Goal: Task Accomplishment & Management: Use online tool/utility

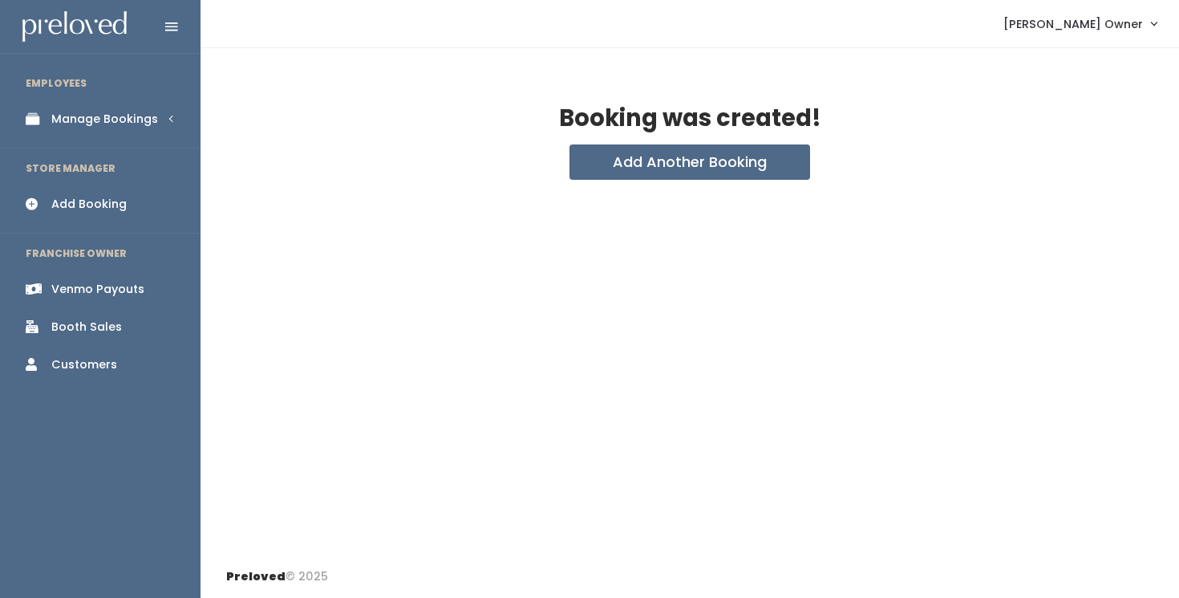
click at [99, 136] on link "Manage Bookings" at bounding box center [100, 119] width 201 height 36
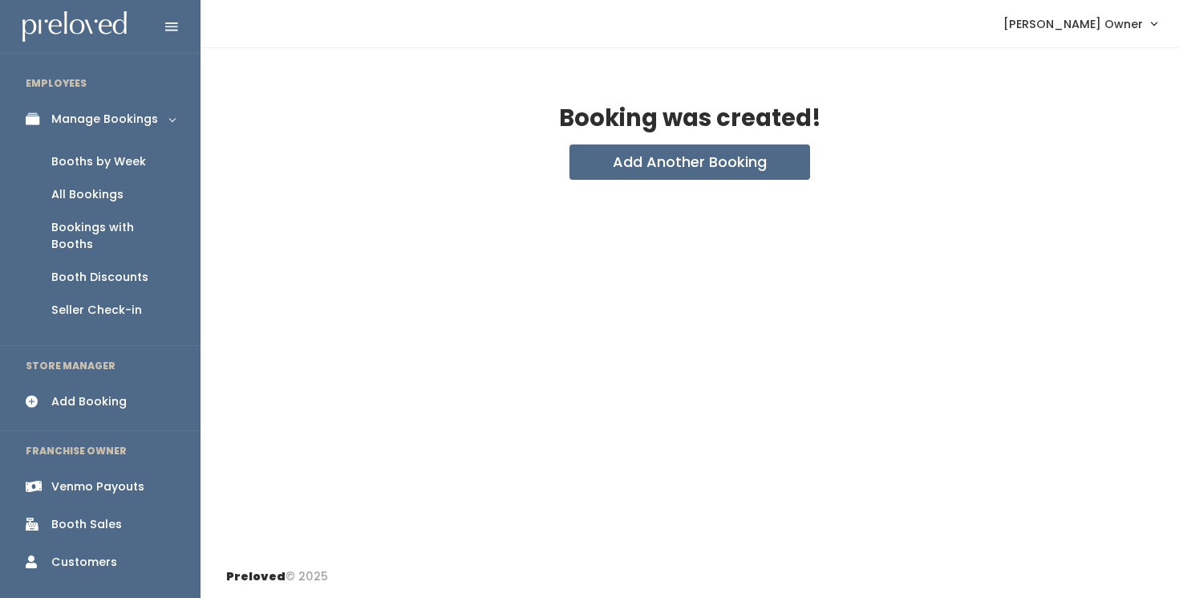
click at [76, 478] on div "Venmo Payouts" at bounding box center [97, 486] width 93 height 17
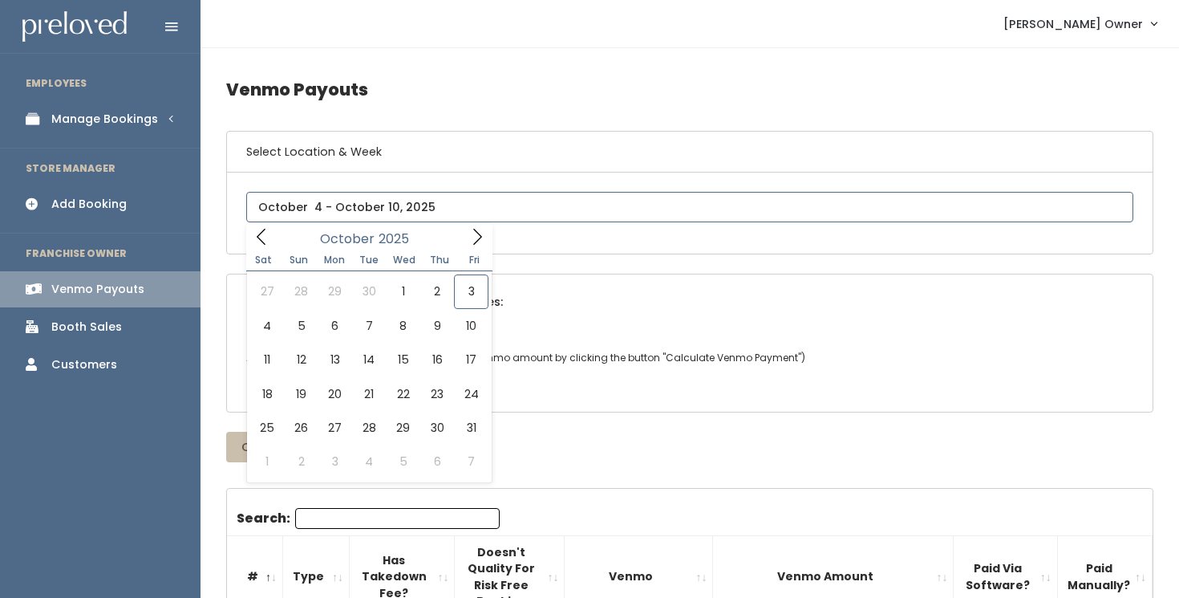
click at [488, 207] on input "text" at bounding box center [689, 207] width 887 height 30
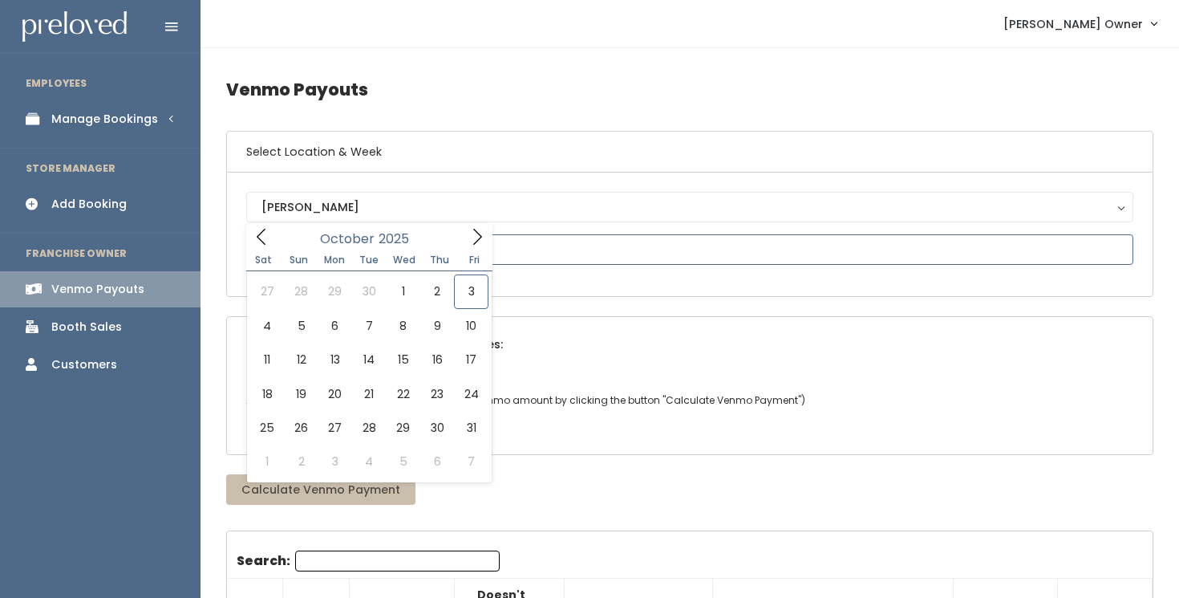
click at [262, 239] on icon at bounding box center [262, 237] width 18 height 18
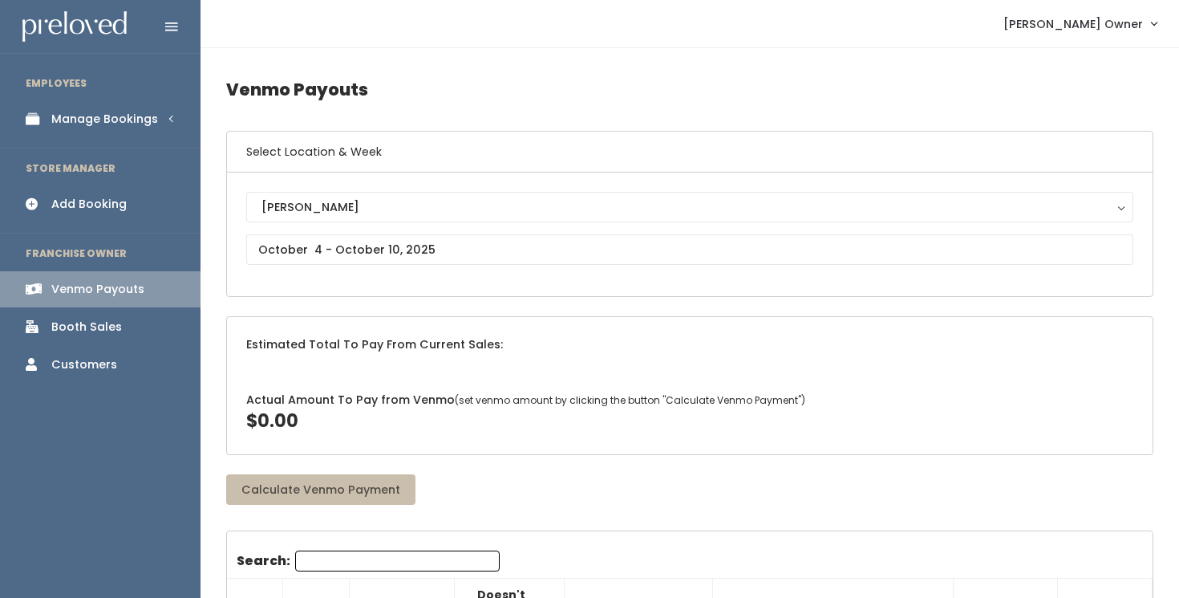
click at [87, 370] on div "Customers" at bounding box center [84, 364] width 66 height 17
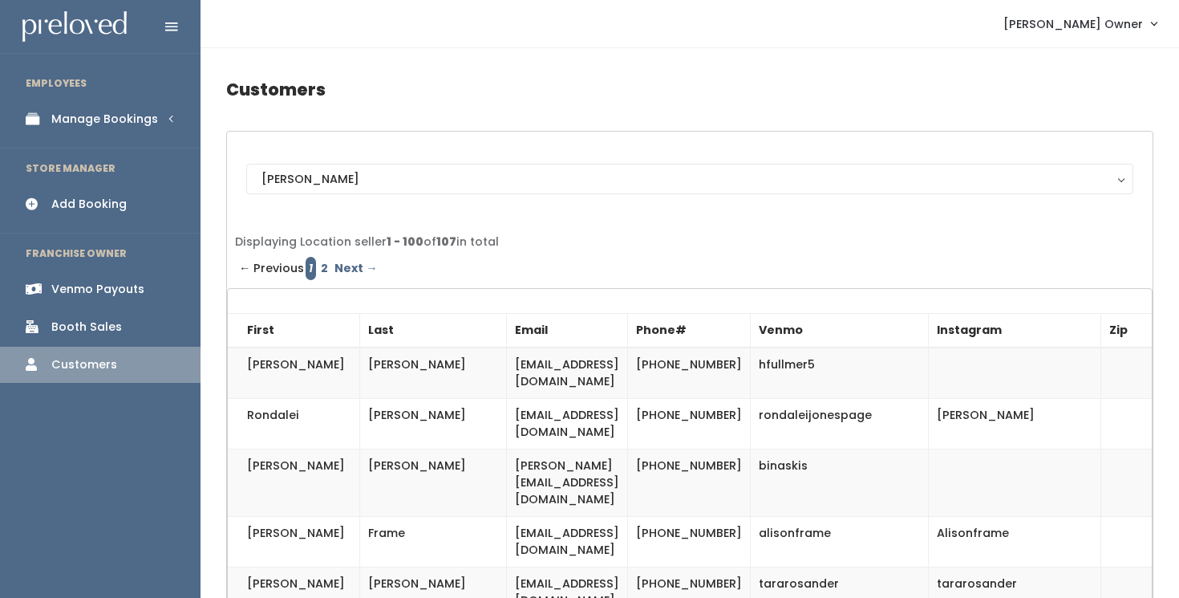
click at [122, 290] on div "Venmo Payouts" at bounding box center [97, 289] width 93 height 17
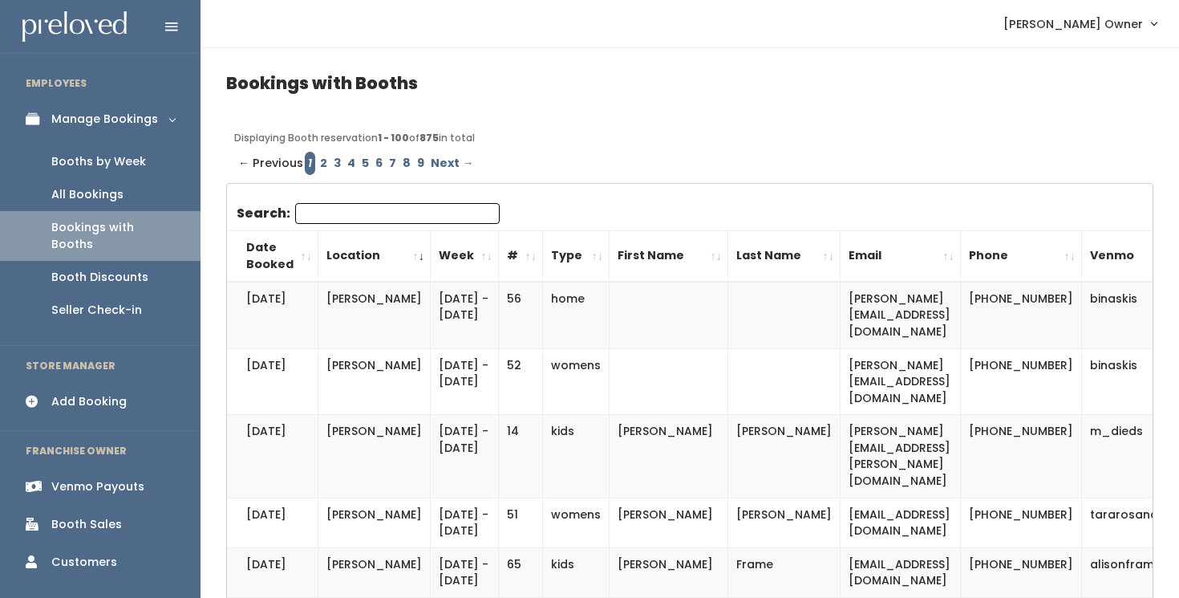
click at [122, 478] on div "Venmo Payouts" at bounding box center [97, 486] width 93 height 17
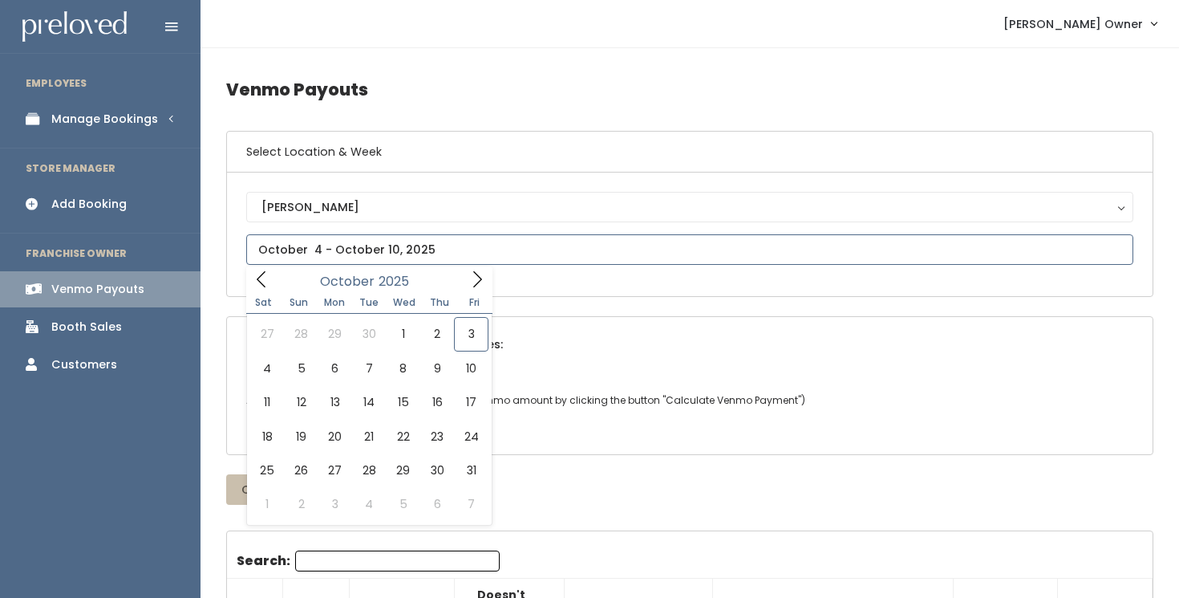
click at [448, 250] on input "text" at bounding box center [689, 249] width 887 height 30
type input "September 27 to October 3"
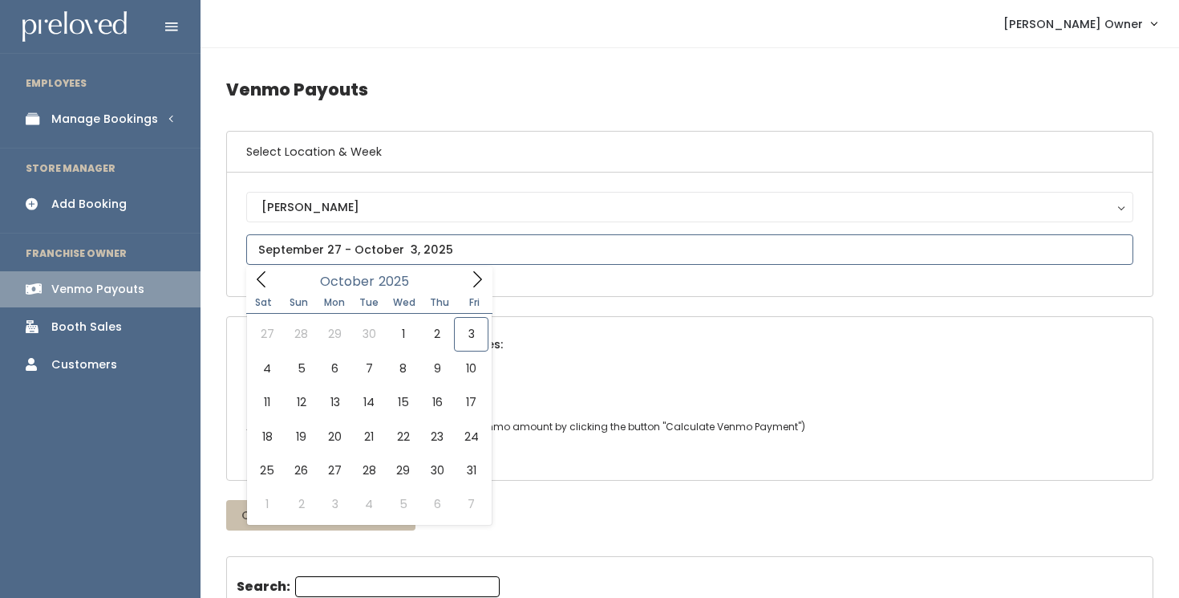
click at [320, 251] on input "text" at bounding box center [689, 249] width 887 height 30
click at [258, 284] on icon at bounding box center [262, 279] width 18 height 18
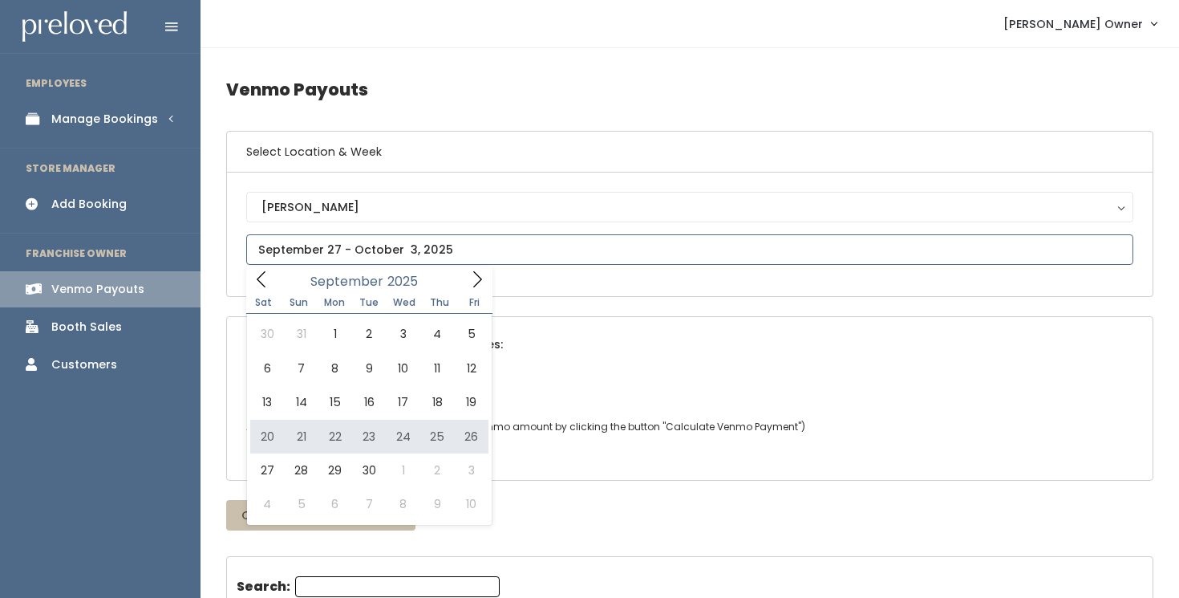
type input "September 20 to September 26"
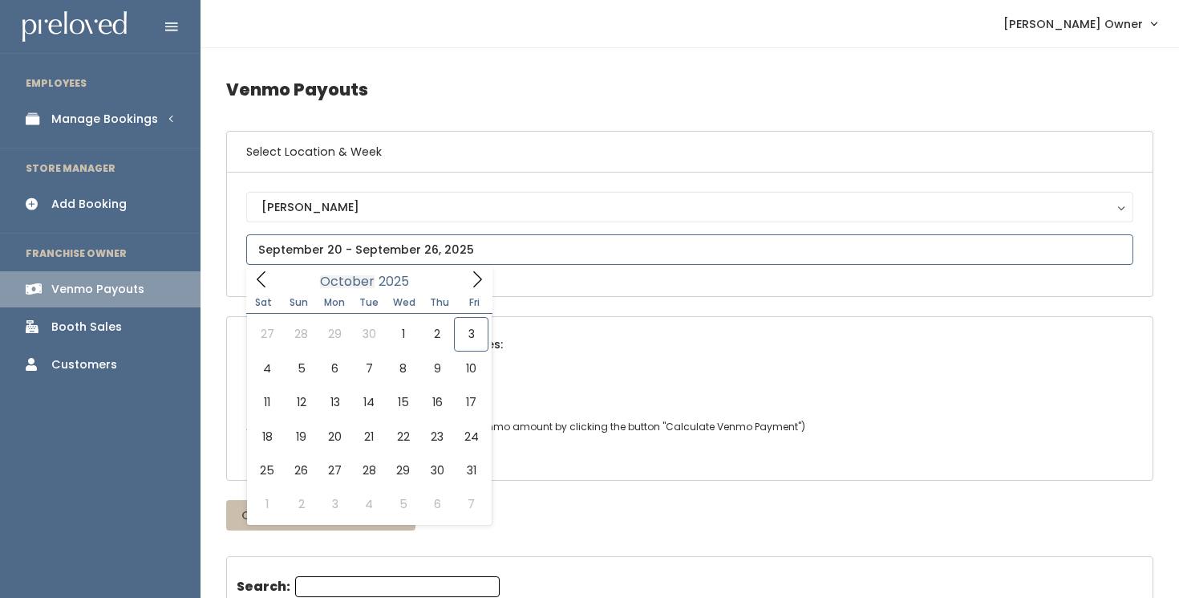
click at [355, 255] on input "text" at bounding box center [689, 249] width 887 height 30
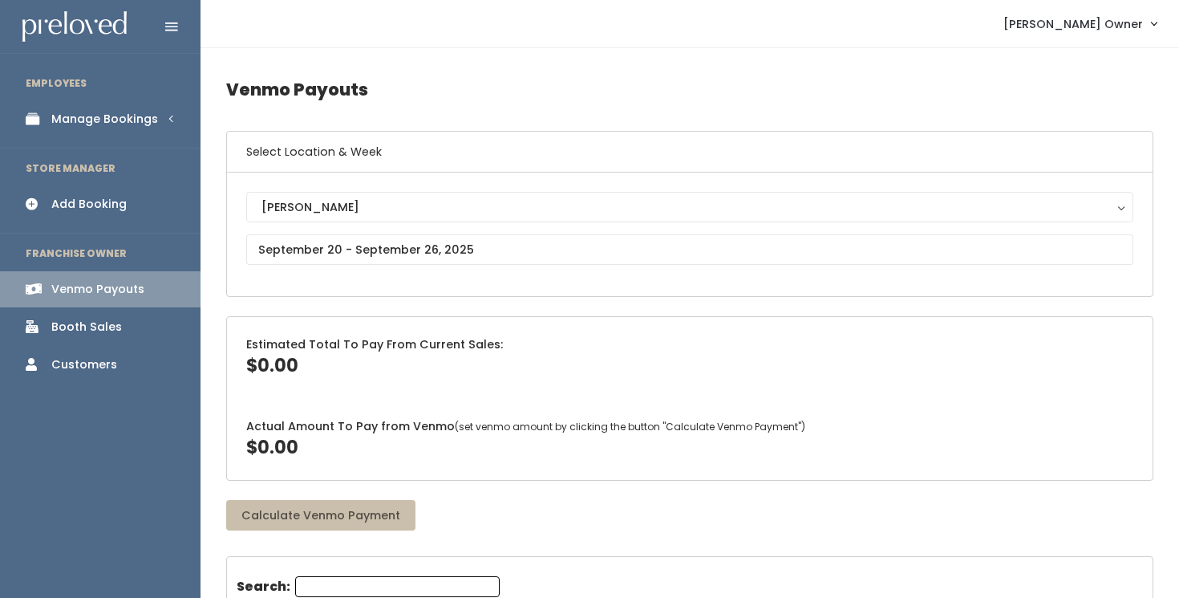
click at [608, 91] on h4 "Venmo Payouts" at bounding box center [689, 89] width 927 height 44
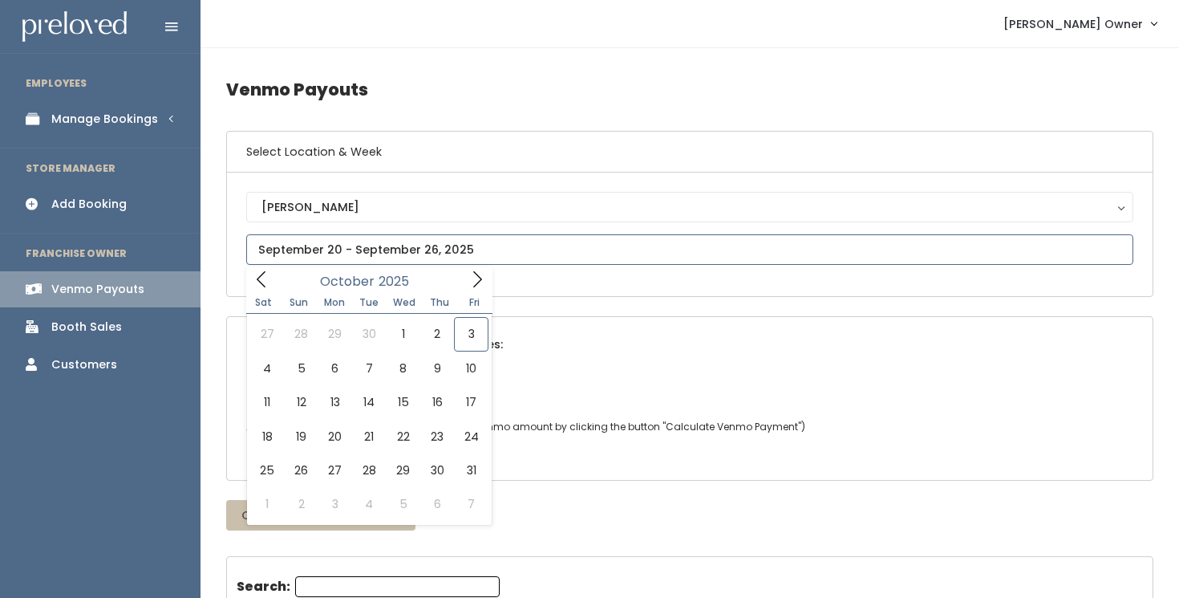
click at [483, 253] on input "text" at bounding box center [689, 249] width 887 height 30
click at [594, 105] on h4 "Venmo Payouts" at bounding box center [689, 89] width 927 height 44
